Goal: Find specific page/section: Find specific page/section

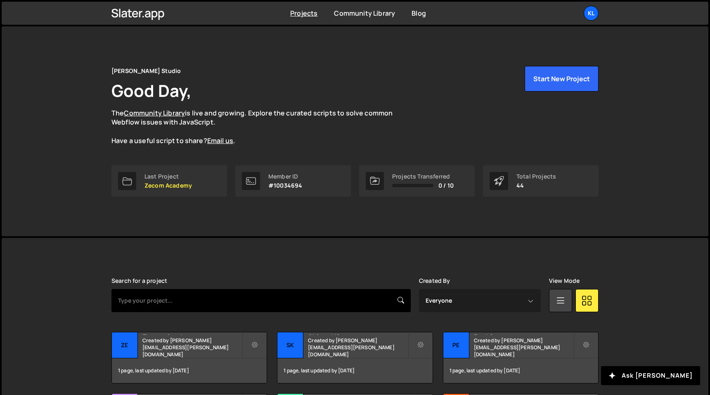
click at [186, 292] on input "text" at bounding box center [260, 300] width 299 height 23
type input "lim"
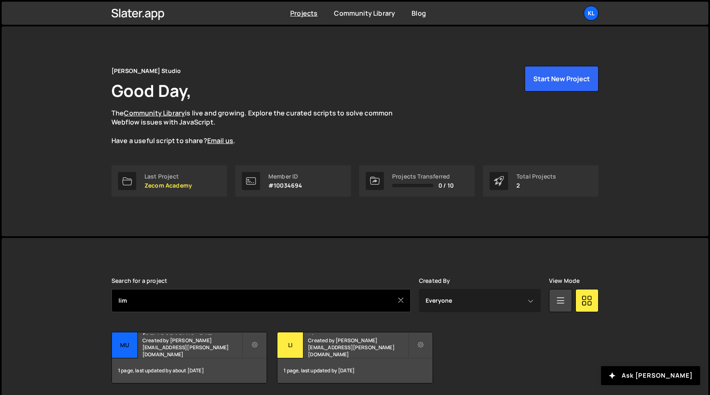
scroll to position [29, 0]
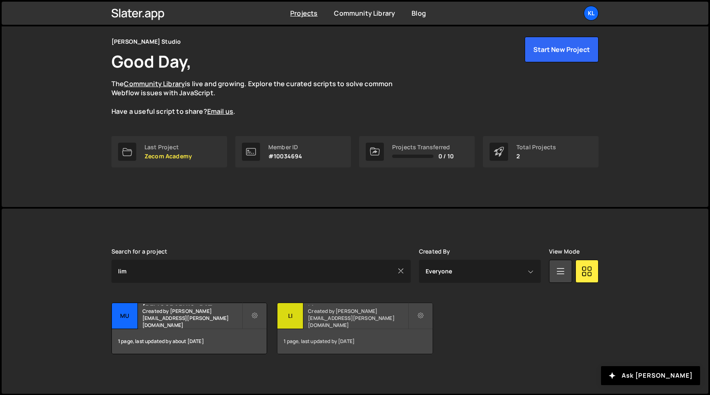
click at [323, 306] on h2 "Limova" at bounding box center [357, 304] width 99 height 2
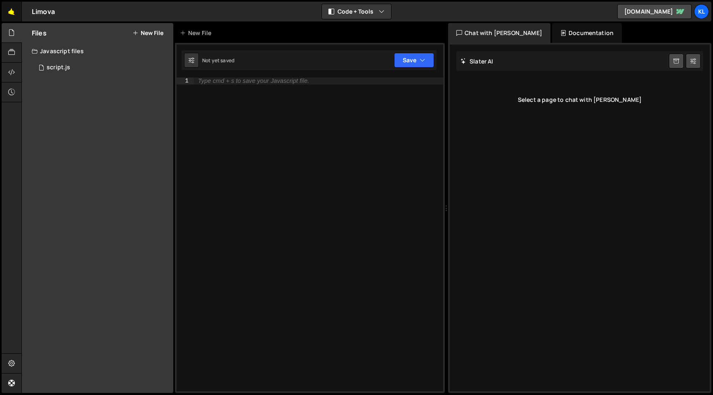
click at [12, 11] on link "🤙" at bounding box center [12, 12] width 20 height 20
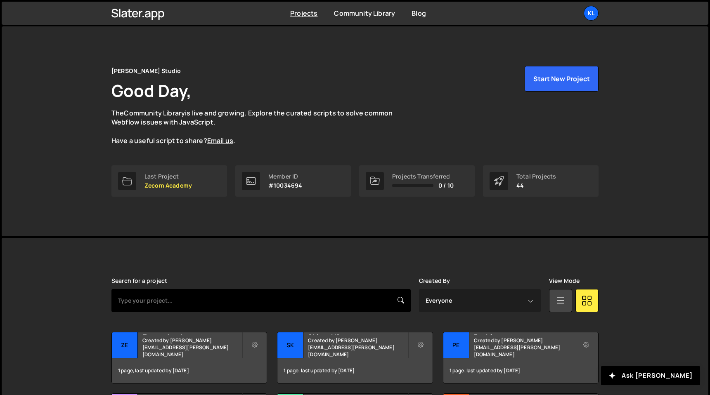
click at [210, 305] on input "text" at bounding box center [260, 300] width 299 height 23
type input "Arthur"
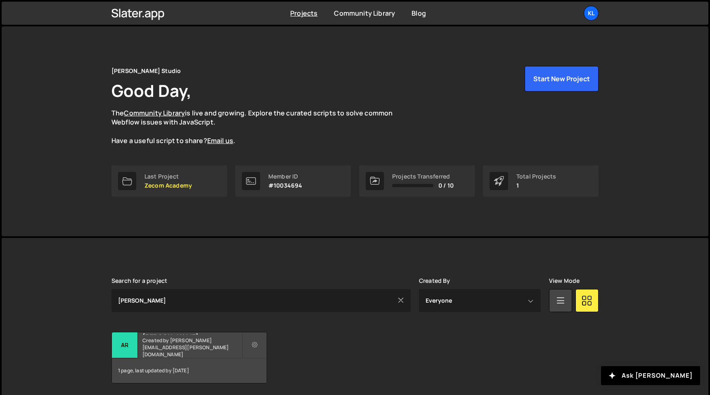
click at [182, 335] on h2 "[PERSON_NAME]" at bounding box center [191, 334] width 99 height 2
